Goal: Register for event/course

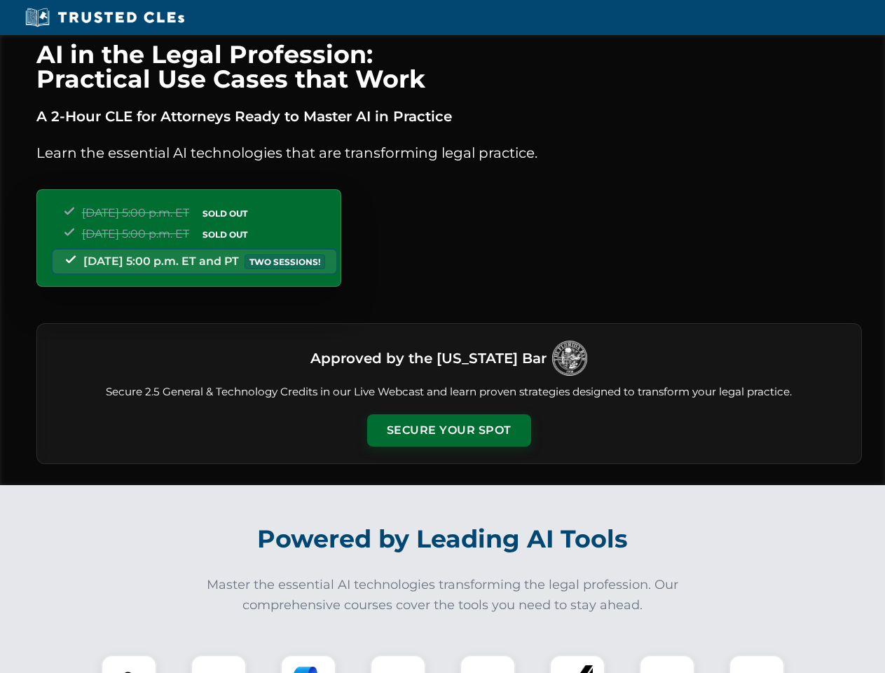
click at [449, 430] on button "Secure Your Spot" at bounding box center [449, 430] width 164 height 32
click at [129, 664] on img at bounding box center [129, 682] width 41 height 41
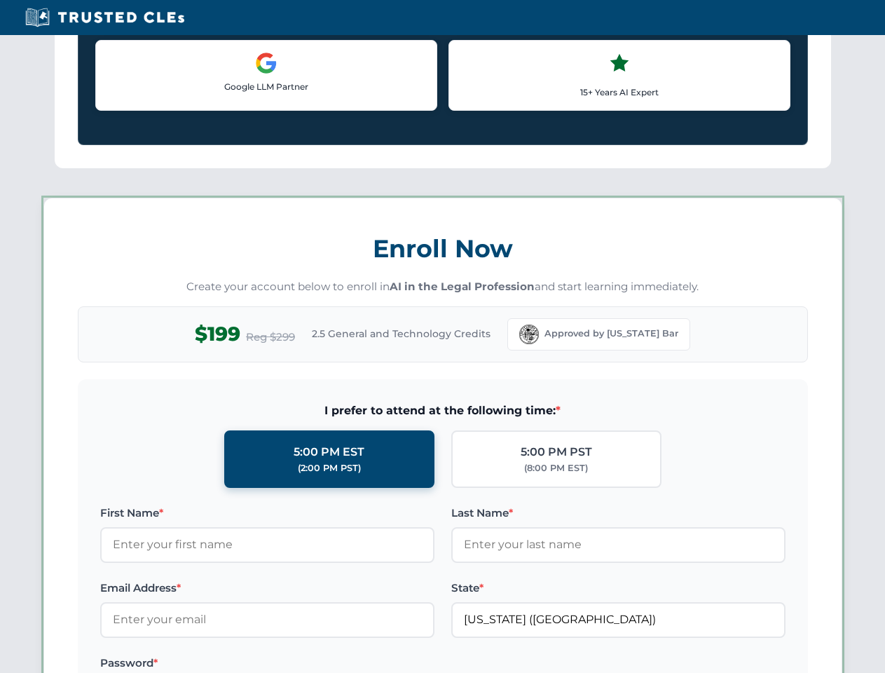
click at [308, 664] on label "Password *" at bounding box center [267, 663] width 334 height 17
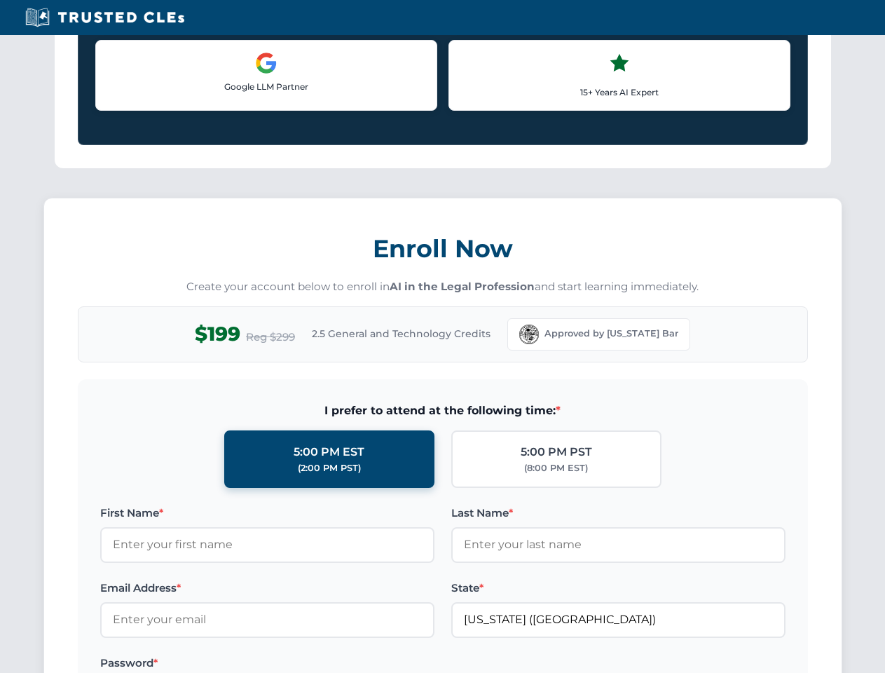
scroll to position [1376, 0]
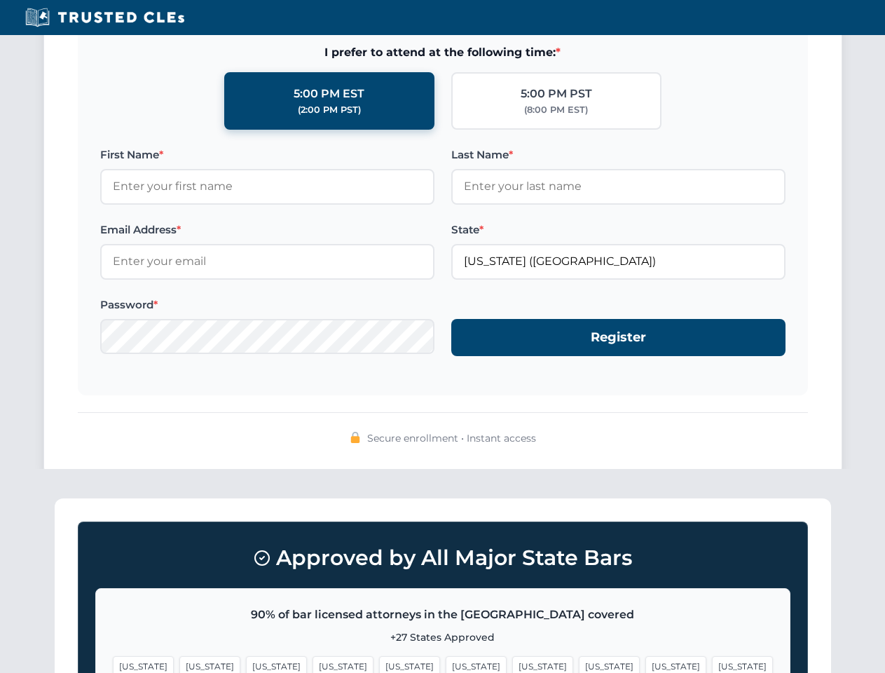
click at [646, 664] on span "[US_STATE]" at bounding box center [676, 666] width 61 height 20
